Goal: Task Accomplishment & Management: Use online tool/utility

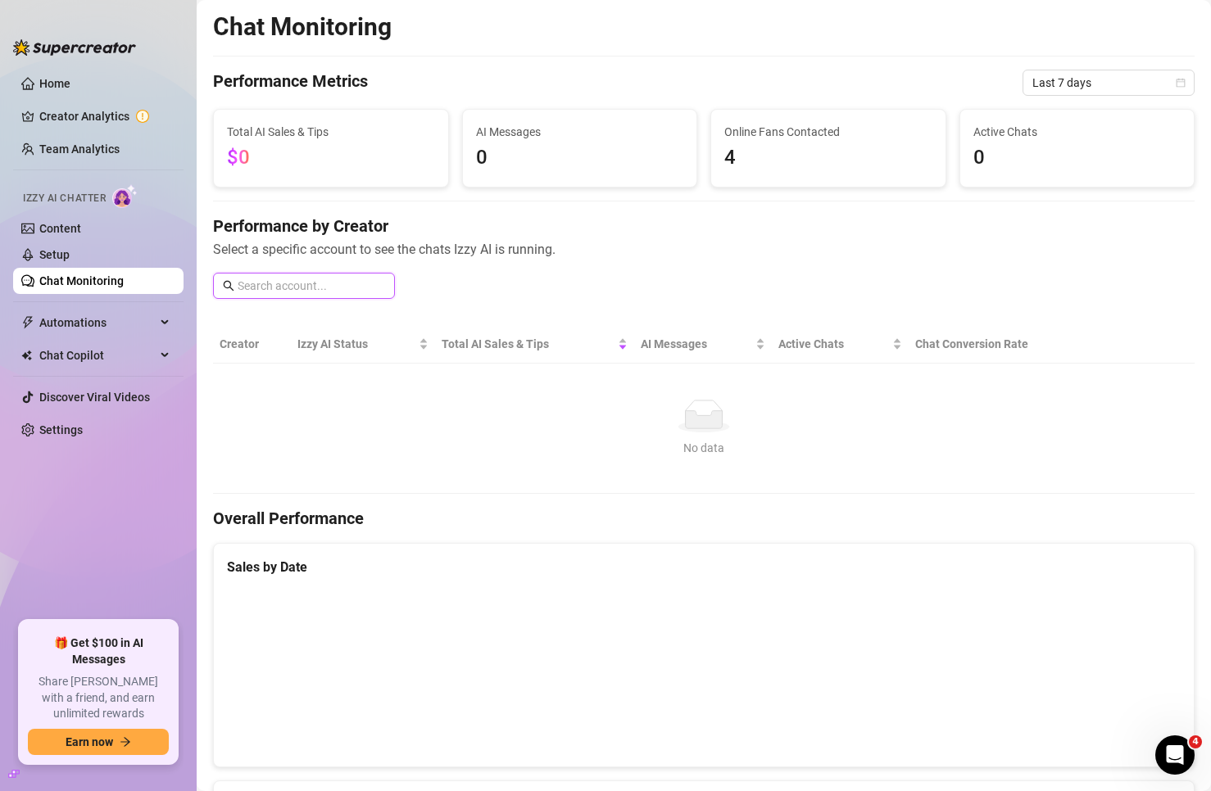
click at [279, 291] on input "text" at bounding box center [311, 286] width 147 height 18
click at [342, 279] on input "text" at bounding box center [311, 286] width 147 height 18
click at [70, 256] on link "Setup" at bounding box center [54, 254] width 30 height 13
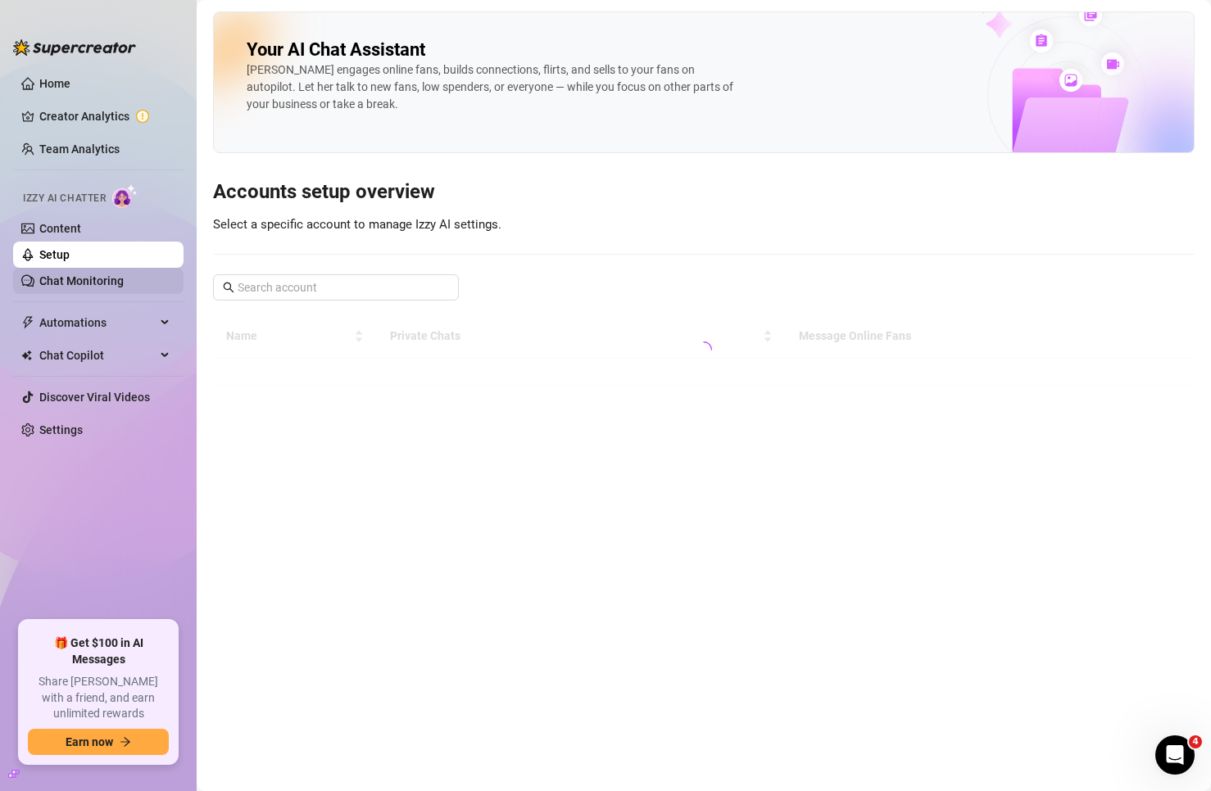
click at [97, 279] on link "Chat Monitoring" at bounding box center [81, 280] width 84 height 13
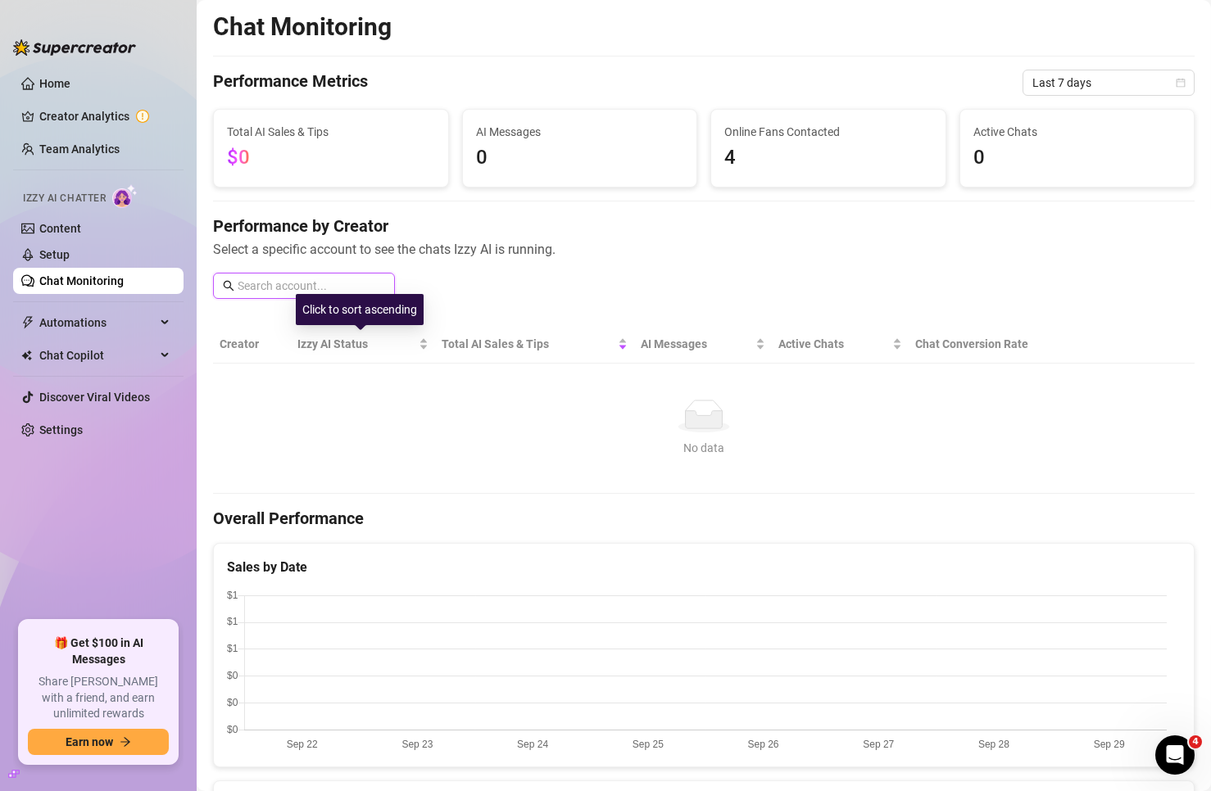
click at [338, 287] on input "text" at bounding box center [311, 286] width 147 height 18
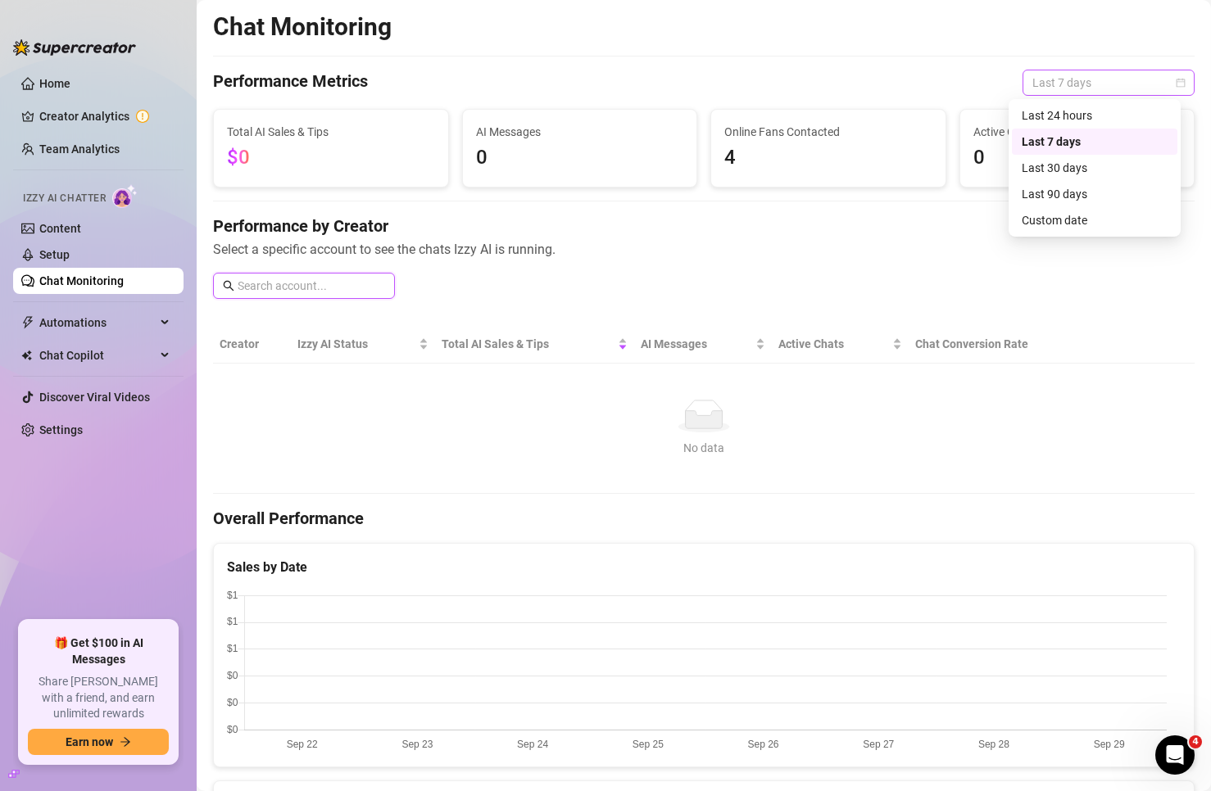
click at [1084, 91] on span "Last 7 days" at bounding box center [1108, 82] width 152 height 25
click at [1080, 111] on div "Last 24 hours" at bounding box center [1095, 116] width 146 height 18
